Goal: Transaction & Acquisition: Purchase product/service

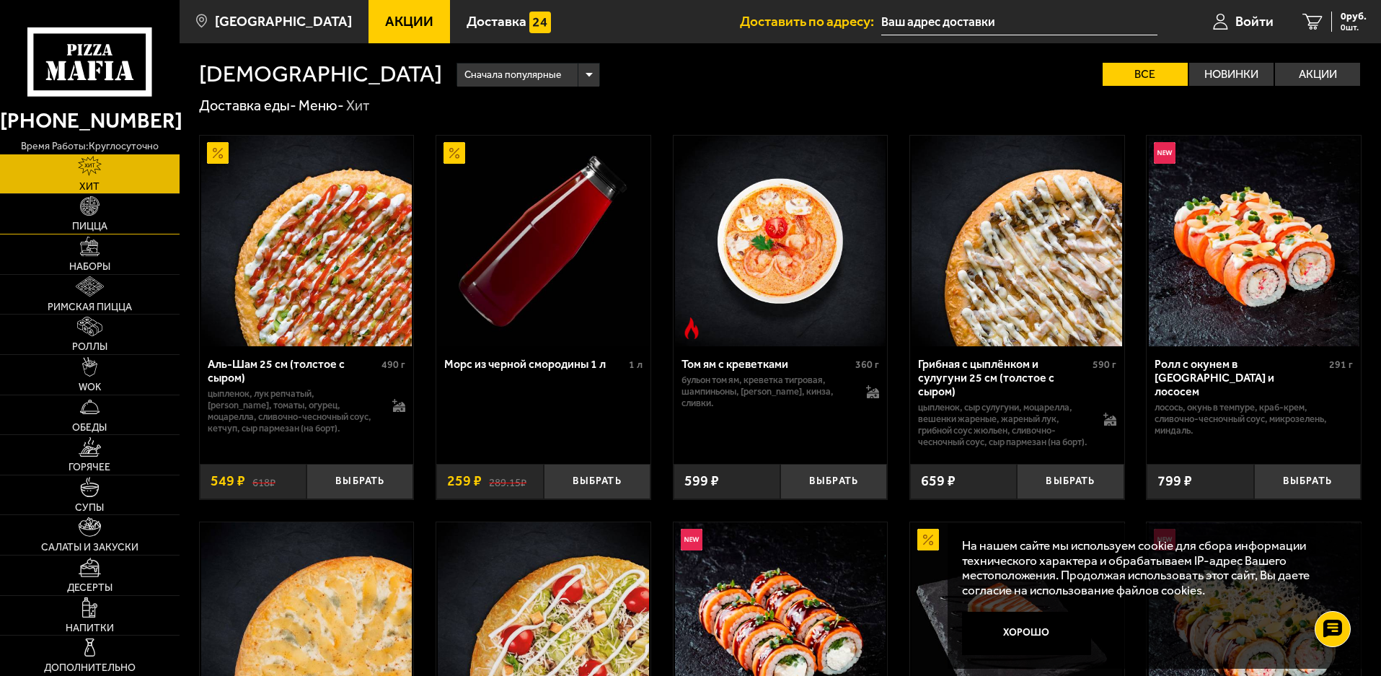
click at [103, 215] on link "Пицца" at bounding box center [90, 214] width 180 height 40
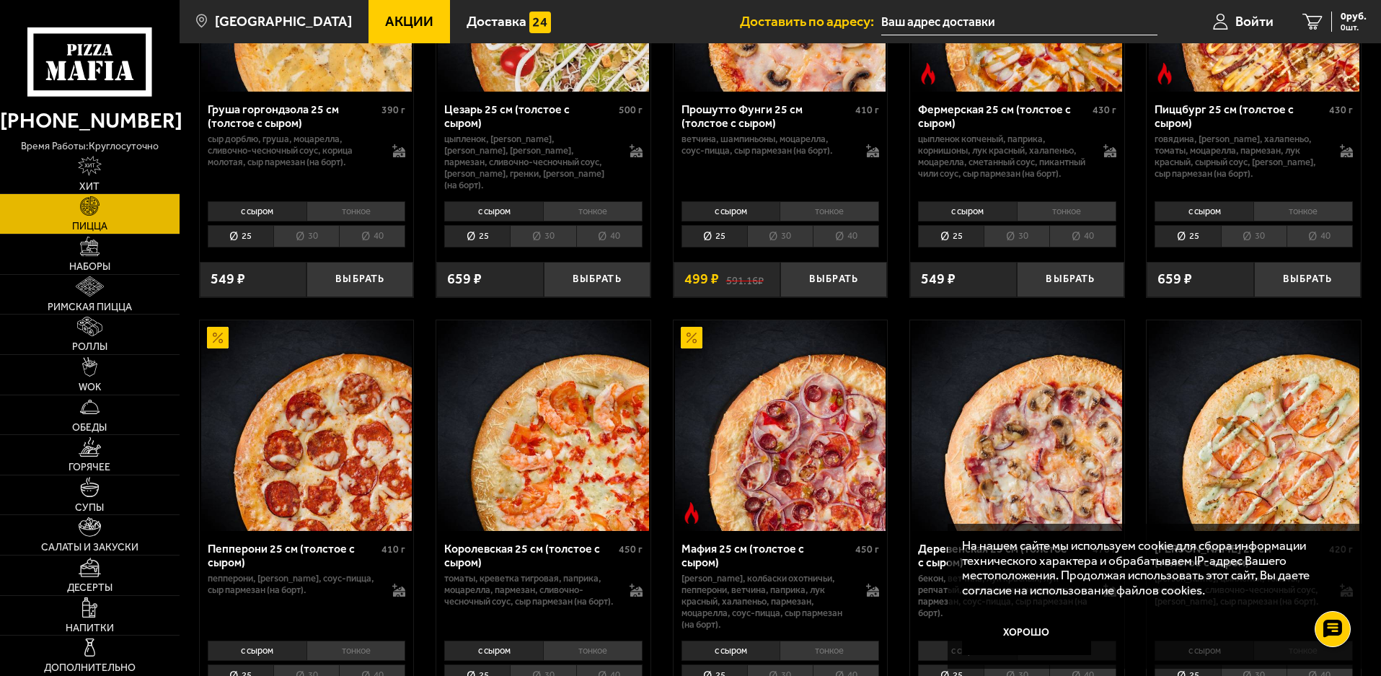
scroll to position [1587, 0]
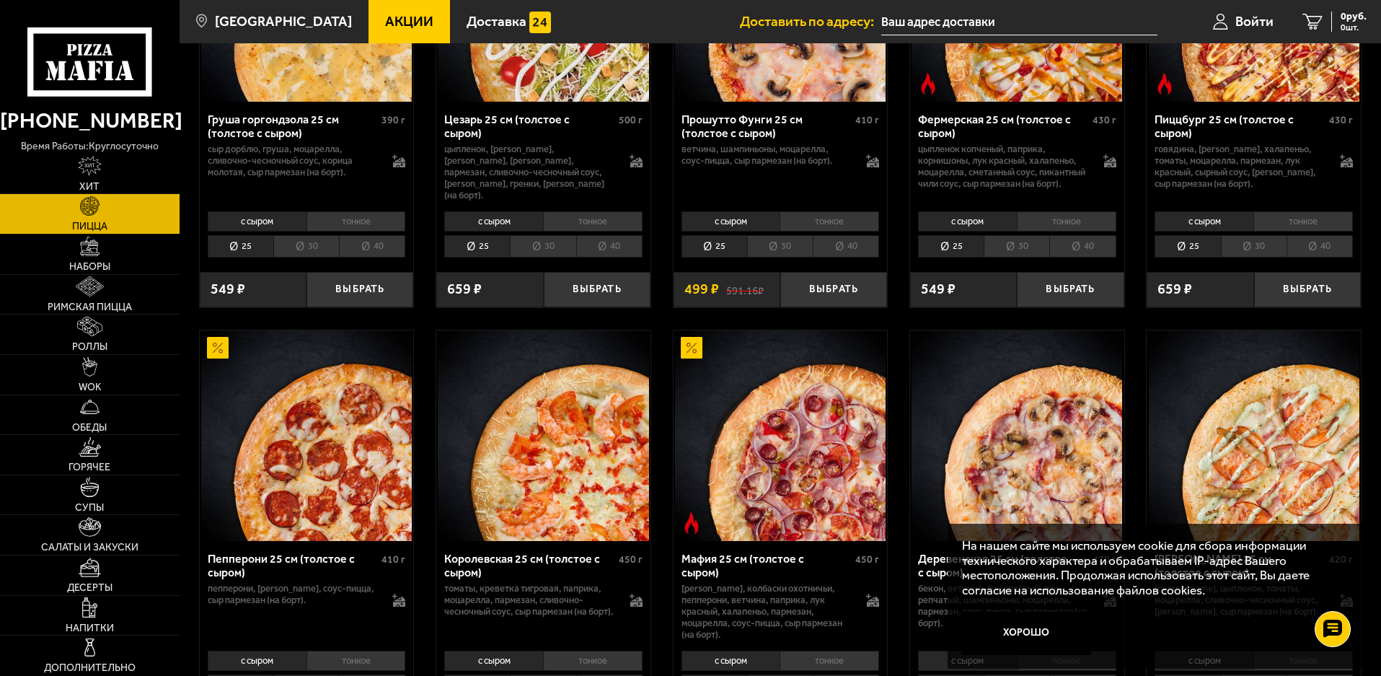
click at [366, 232] on li "тонкое" at bounding box center [357, 221] width 100 height 20
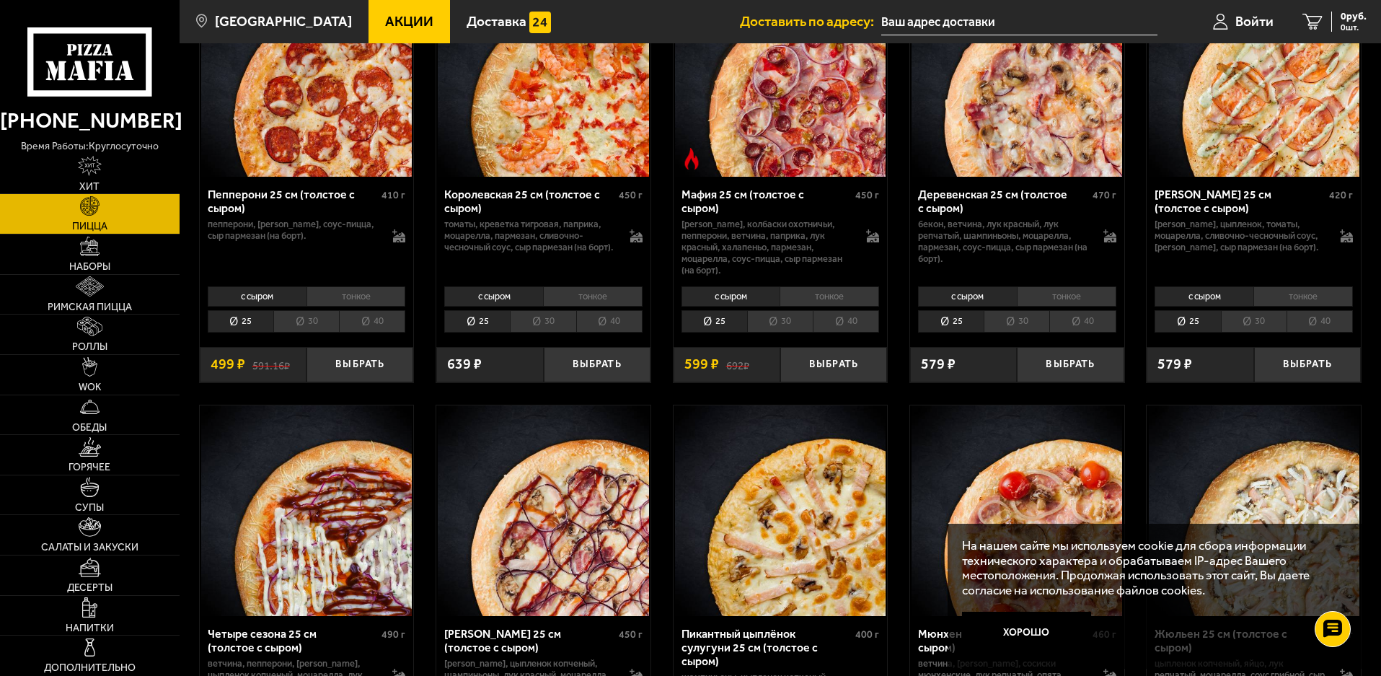
scroll to position [1947, 0]
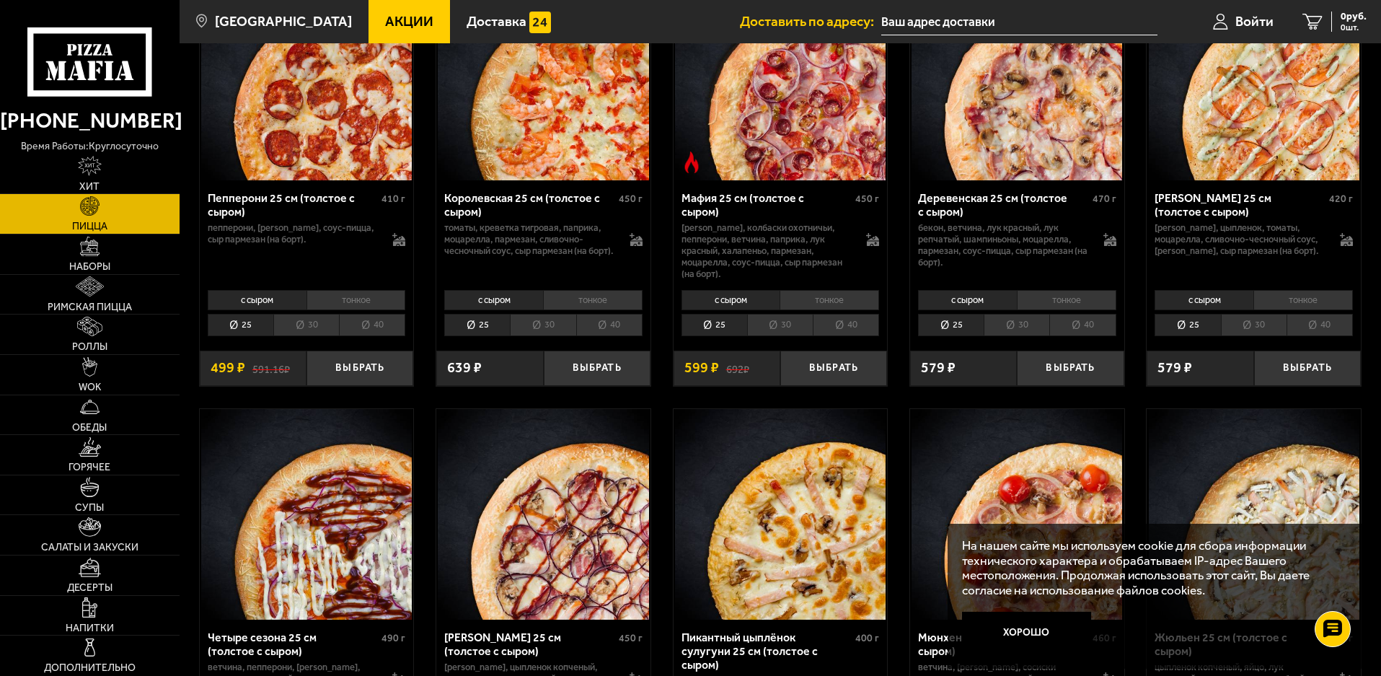
click at [576, 304] on li "тонкое" at bounding box center [593, 300] width 100 height 20
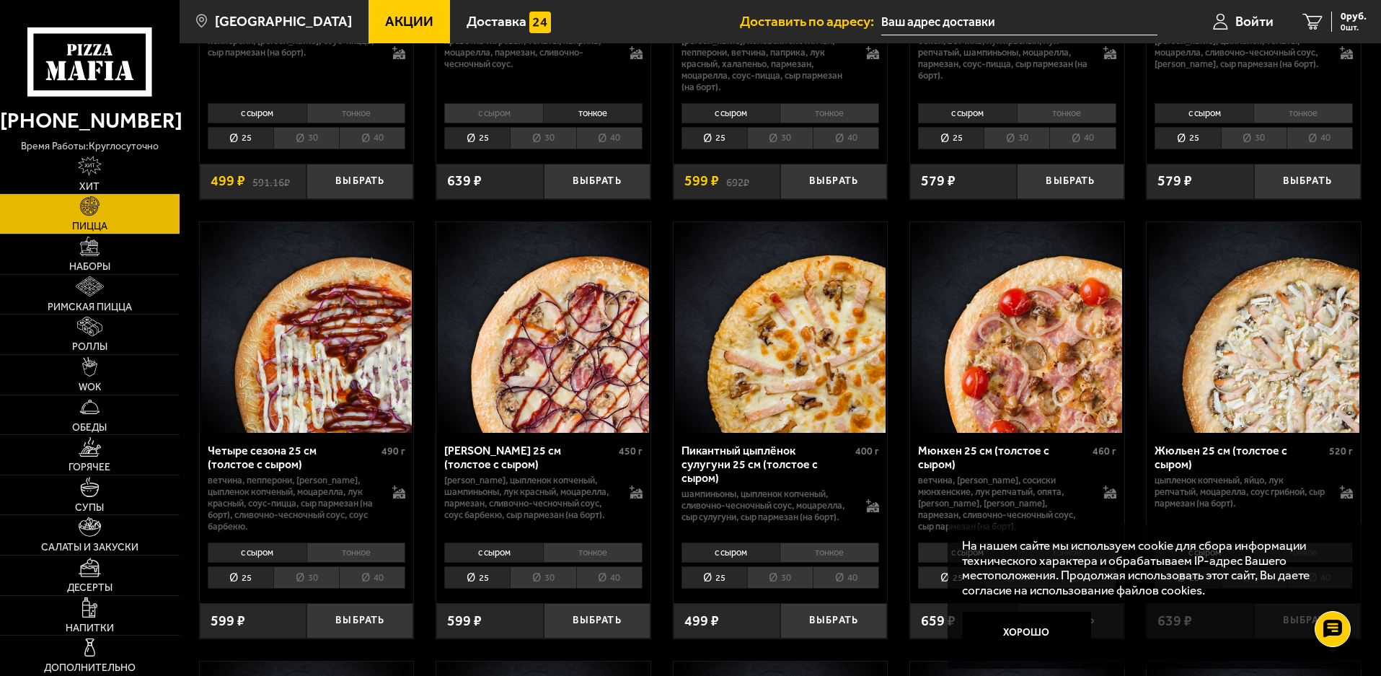
scroll to position [2164, 0]
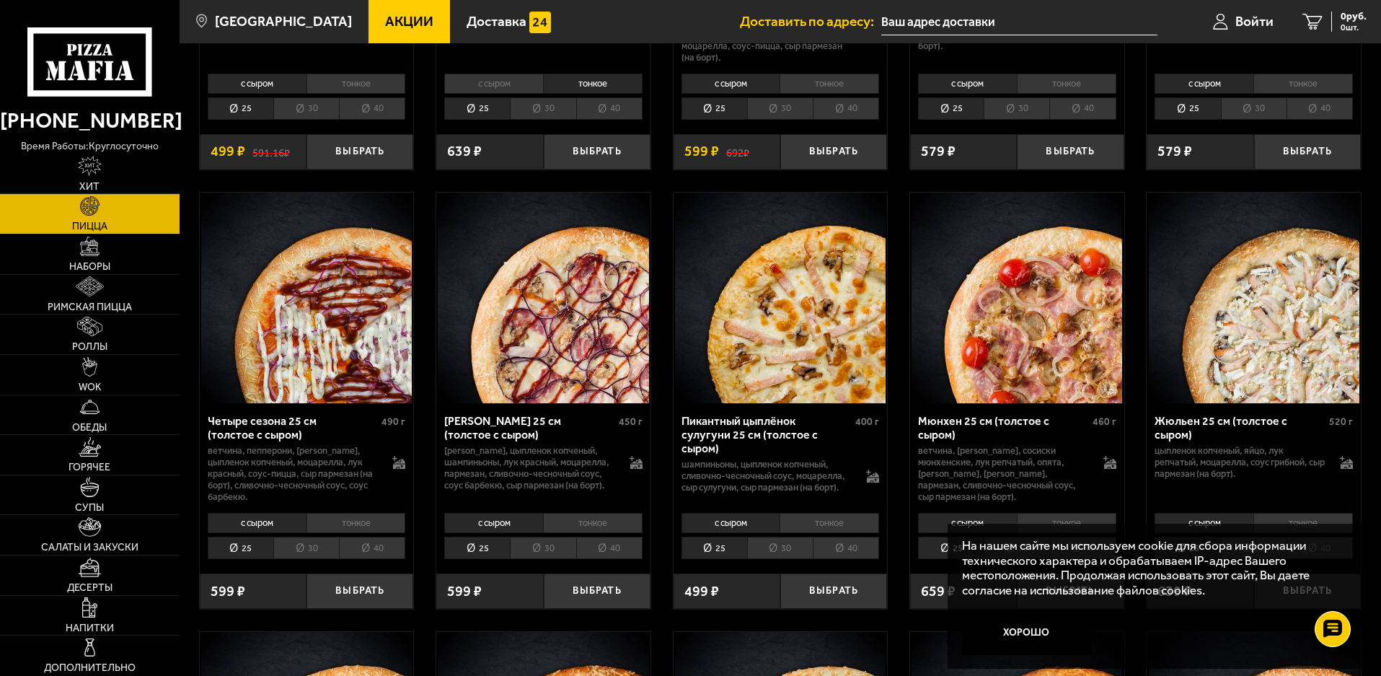
click at [577, 526] on li "тонкое" at bounding box center [593, 523] width 100 height 20
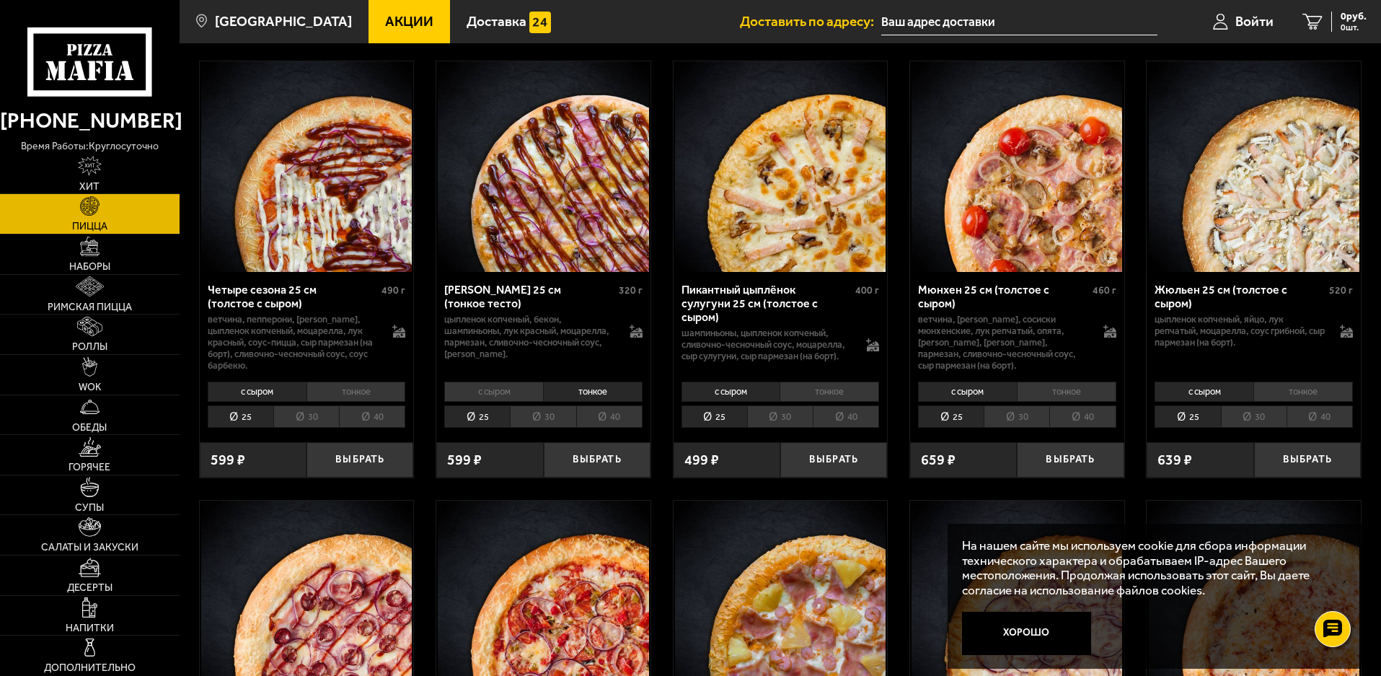
scroll to position [2308, 0]
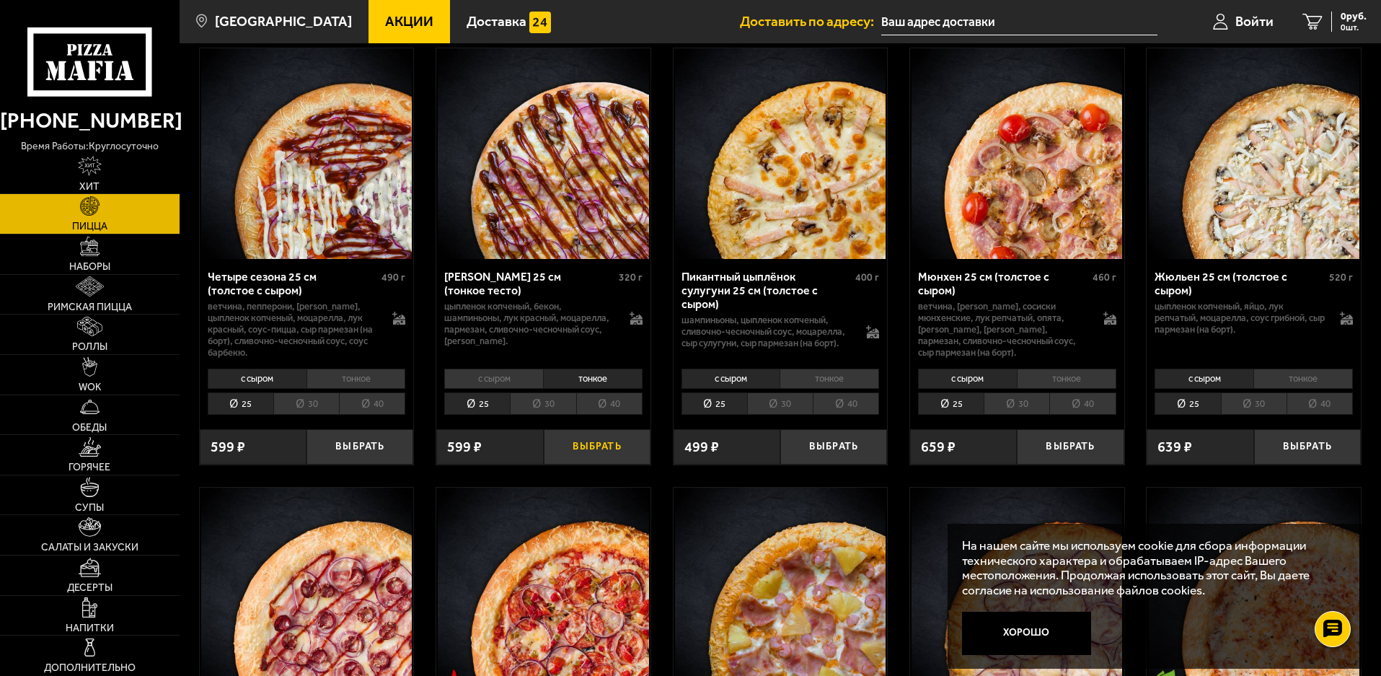
click at [583, 451] on button "Выбрать" at bounding box center [597, 446] width 107 height 35
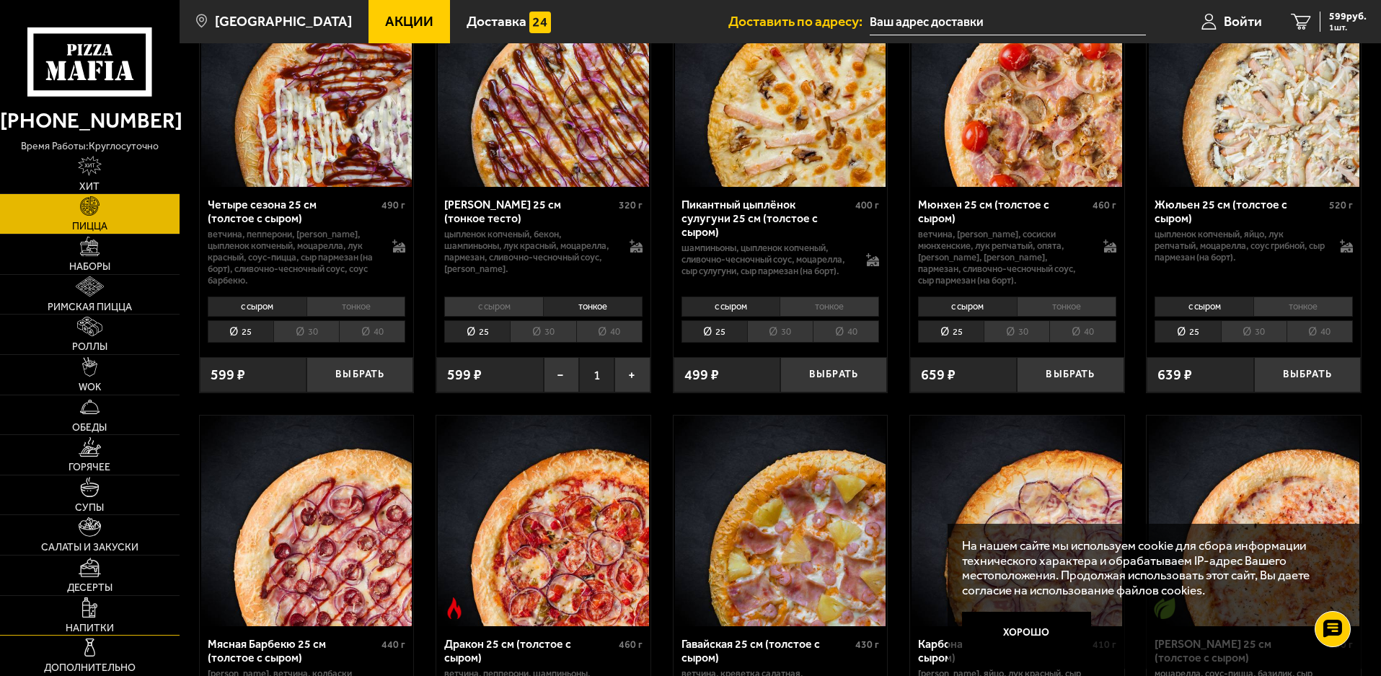
click at [94, 624] on span "Напитки" at bounding box center [90, 628] width 48 height 10
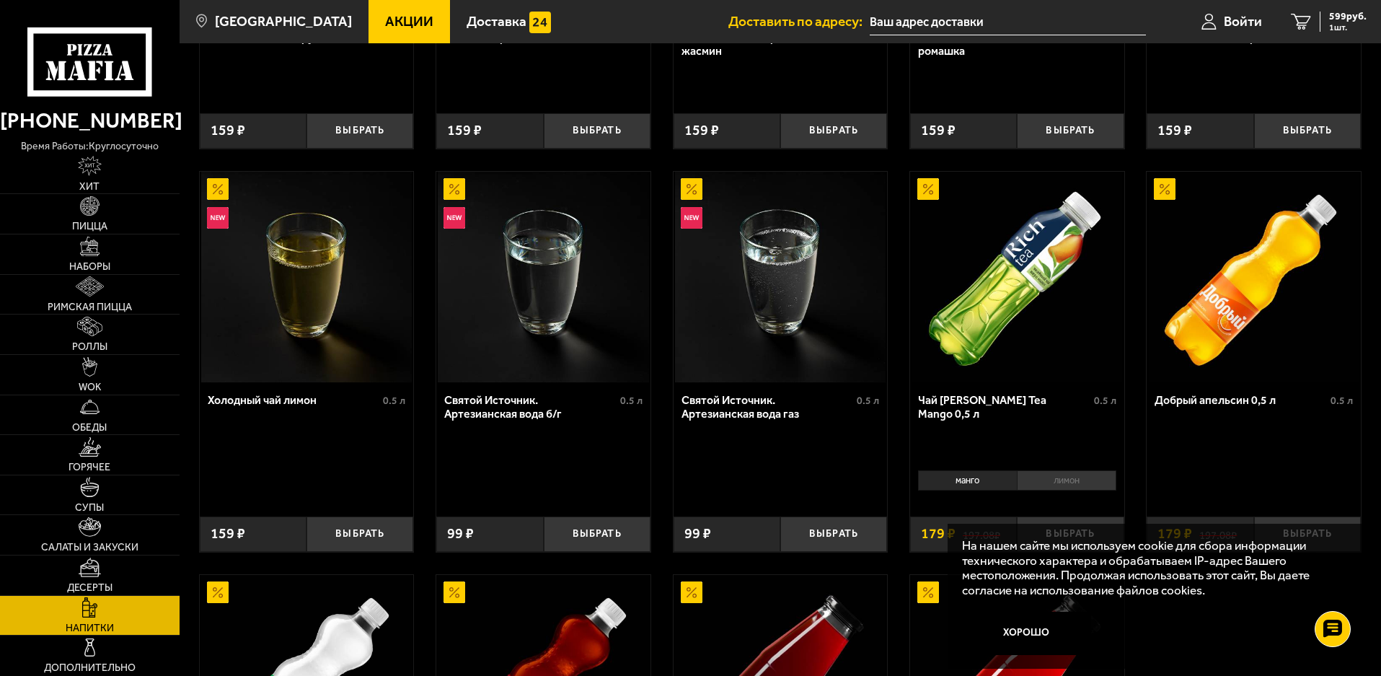
scroll to position [317, 0]
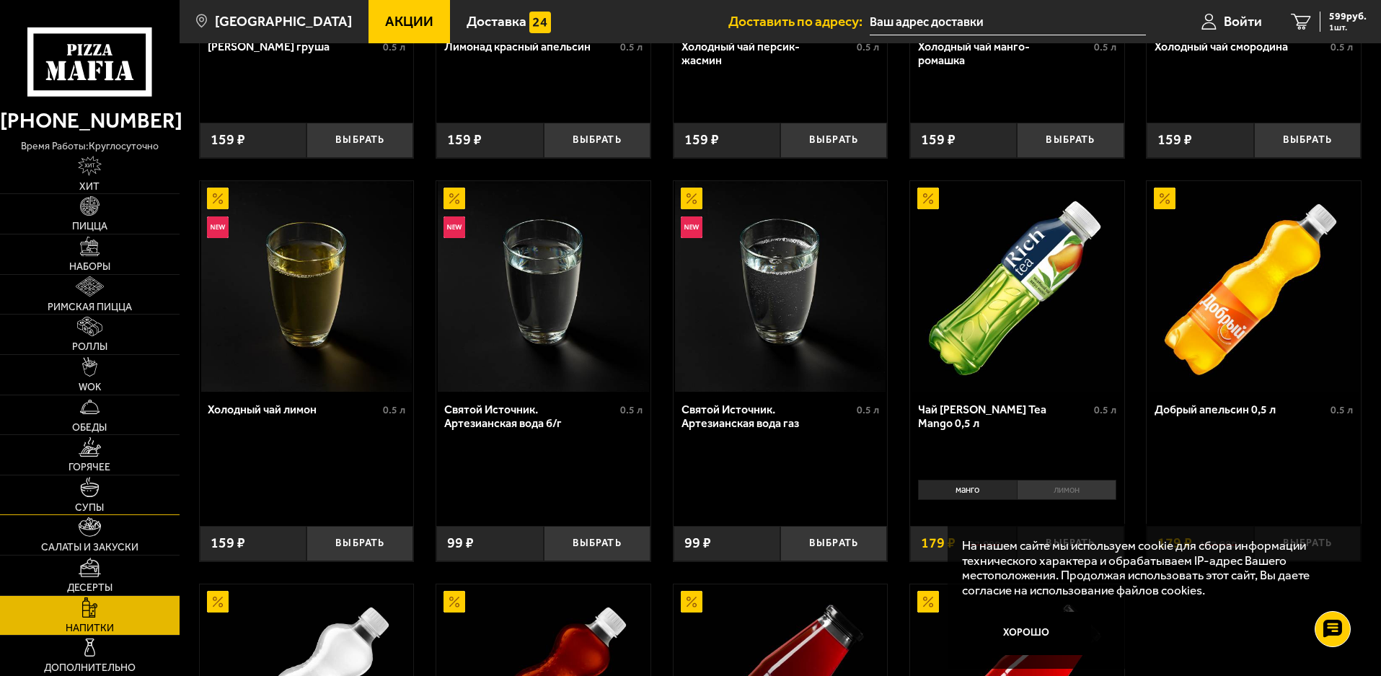
click at [95, 493] on img at bounding box center [89, 486] width 19 height 19
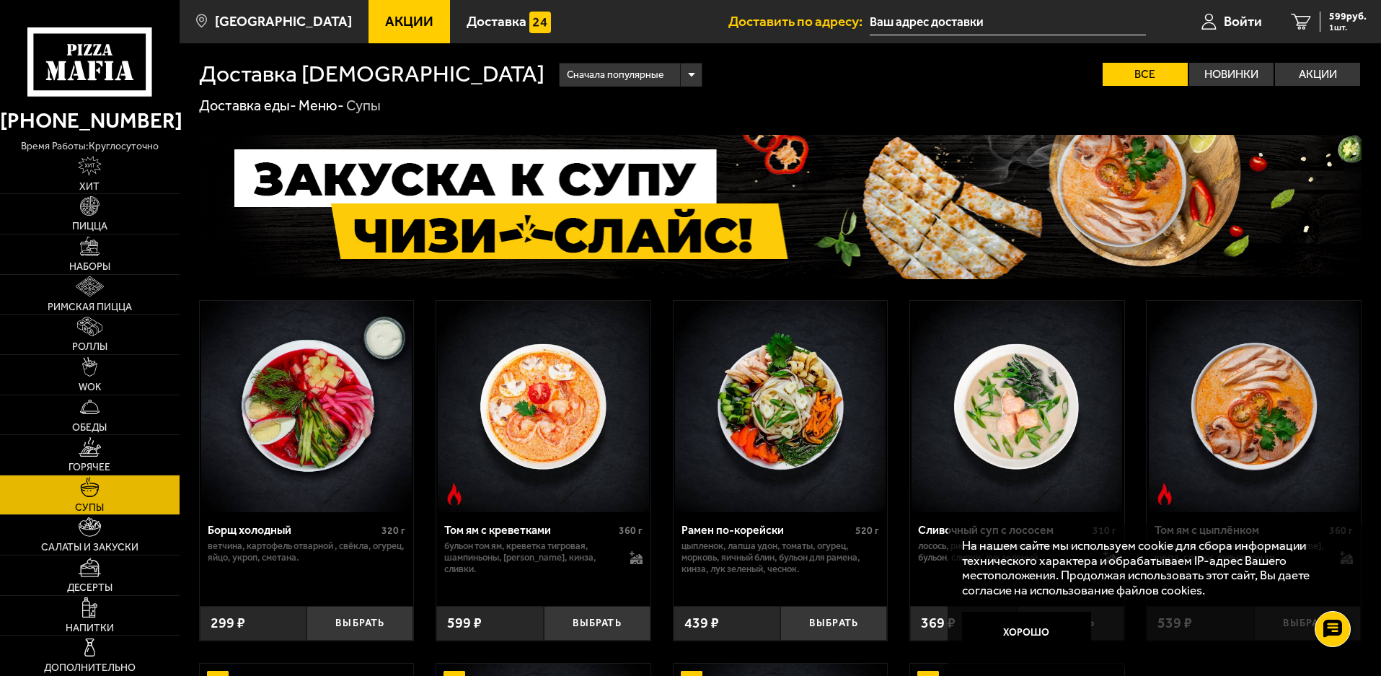
click at [944, 19] on input "text" at bounding box center [1008, 22] width 276 height 27
